Goal: Transaction & Acquisition: Purchase product/service

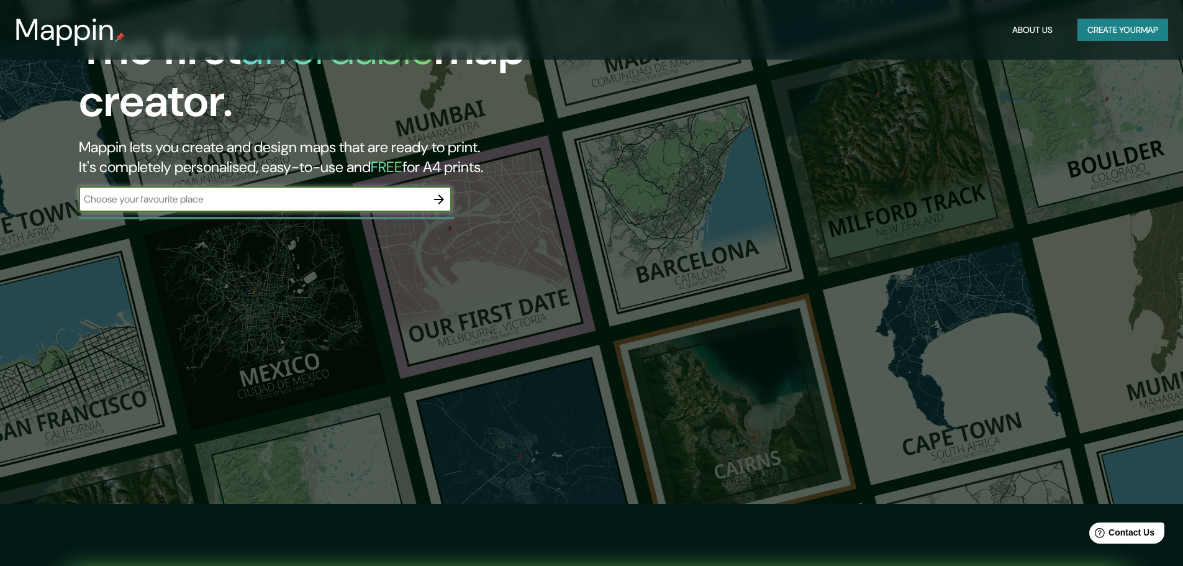
click at [442, 207] on button "button" at bounding box center [439, 199] width 25 height 25
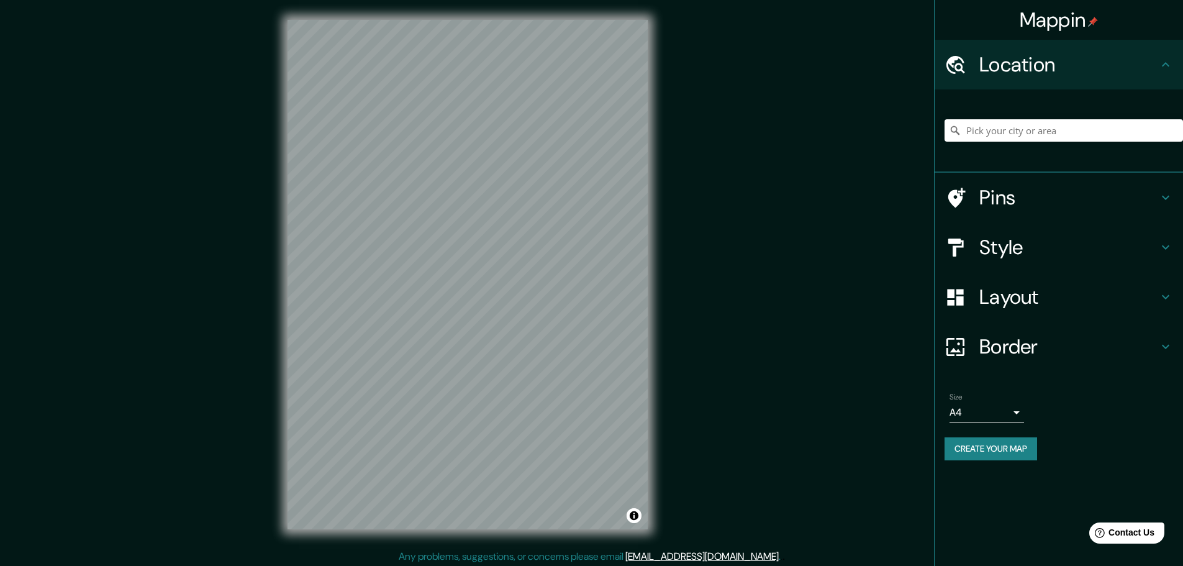
click at [673, 42] on div "Mappin Location Pins Style Layout Border Choose a border. Hint : you can make l…" at bounding box center [591, 284] width 1183 height 569
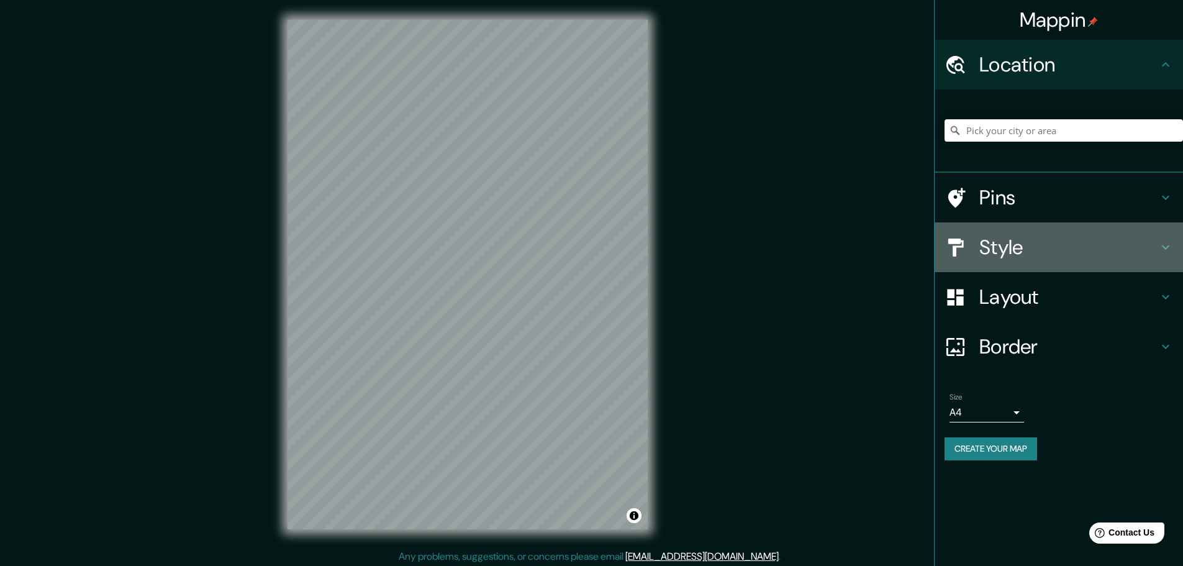
click at [1019, 240] on h4 "Style" at bounding box center [1068, 247] width 179 height 25
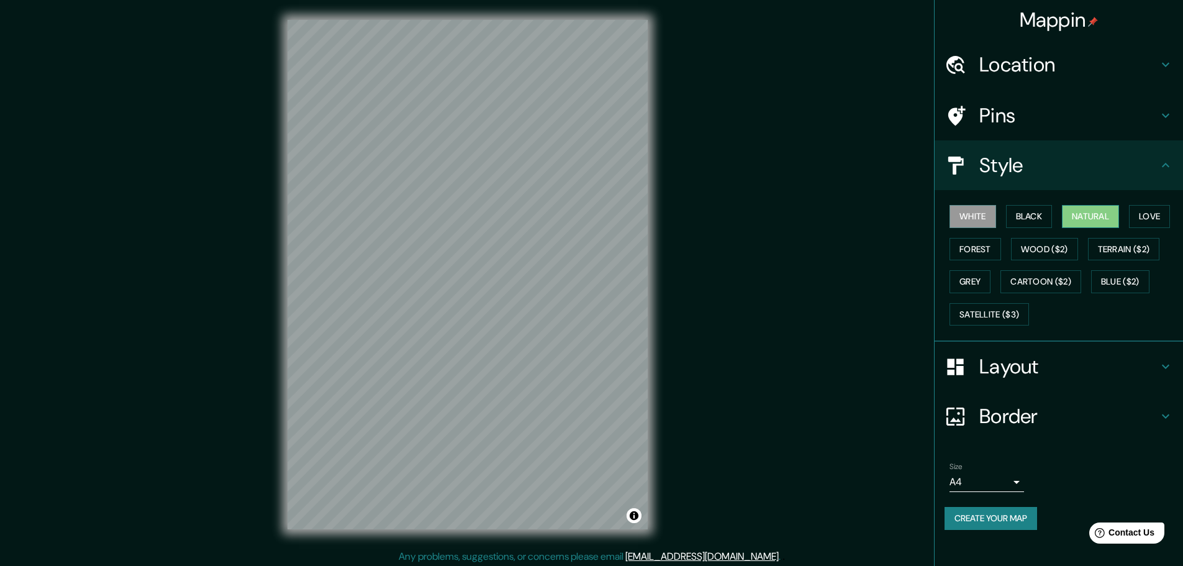
click at [1081, 217] on button "Natural" at bounding box center [1090, 216] width 57 height 23
click at [1045, 255] on button "Wood ($2)" at bounding box center [1044, 249] width 67 height 23
click at [1091, 220] on button "Natural" at bounding box center [1090, 216] width 57 height 23
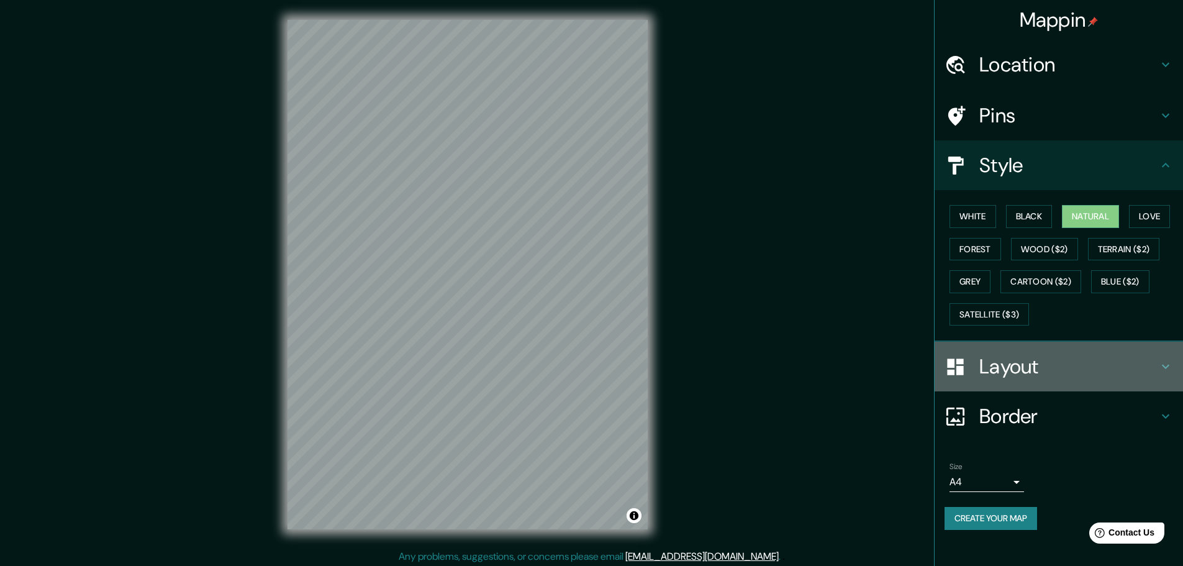
click at [1069, 369] on h4 "Layout" at bounding box center [1068, 366] width 179 height 25
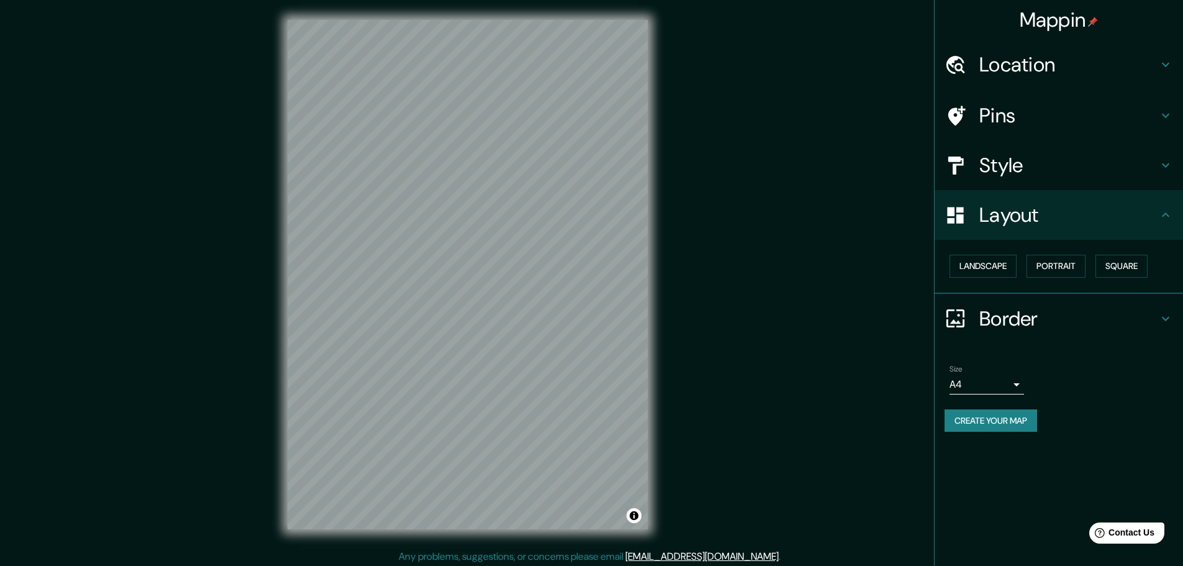
click at [1010, 278] on div "Landscape [GEOGRAPHIC_DATA]" at bounding box center [1064, 266] width 238 height 33
click at [997, 272] on button "Landscape" at bounding box center [983, 266] width 67 height 23
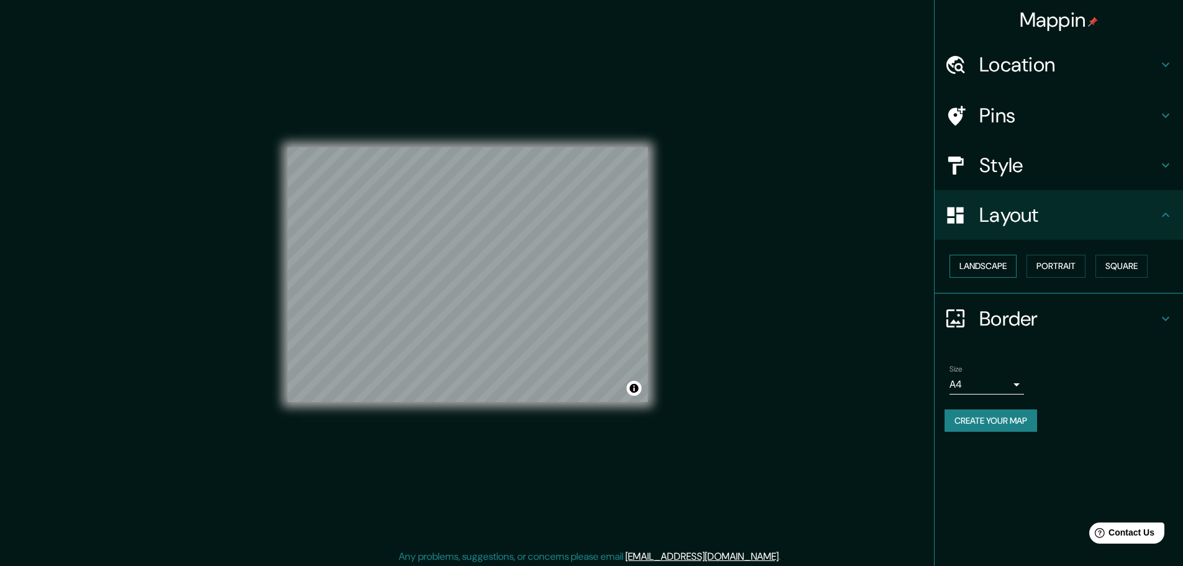
click at [1002, 270] on button "Landscape" at bounding box center [983, 266] width 67 height 23
click at [1059, 266] on button "Portrait" at bounding box center [1056, 266] width 59 height 23
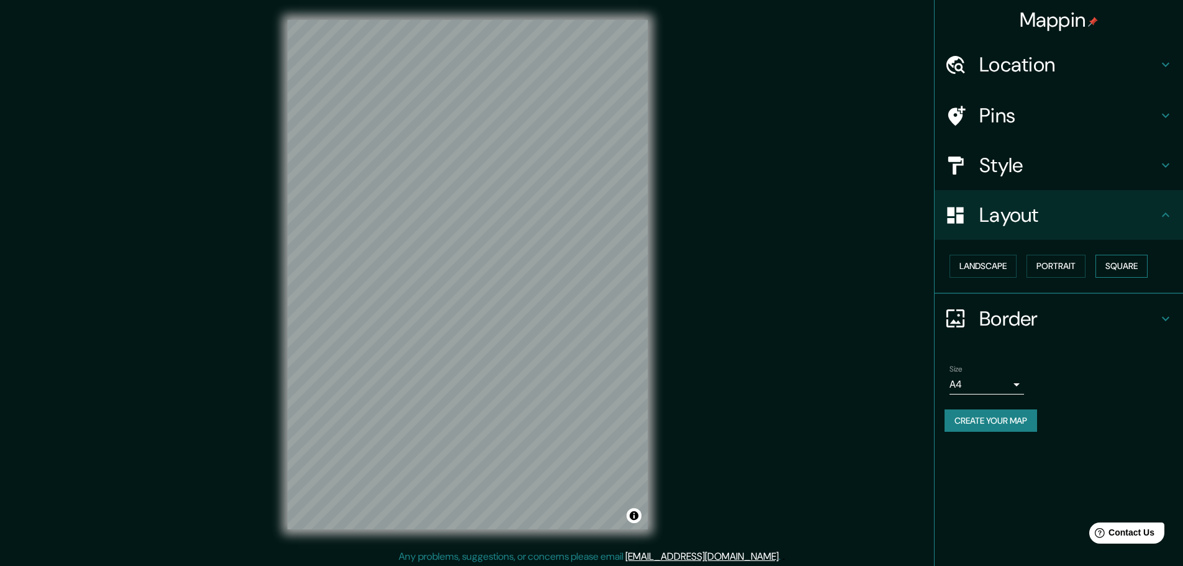
click at [1118, 267] on button "Square" at bounding box center [1122, 266] width 52 height 23
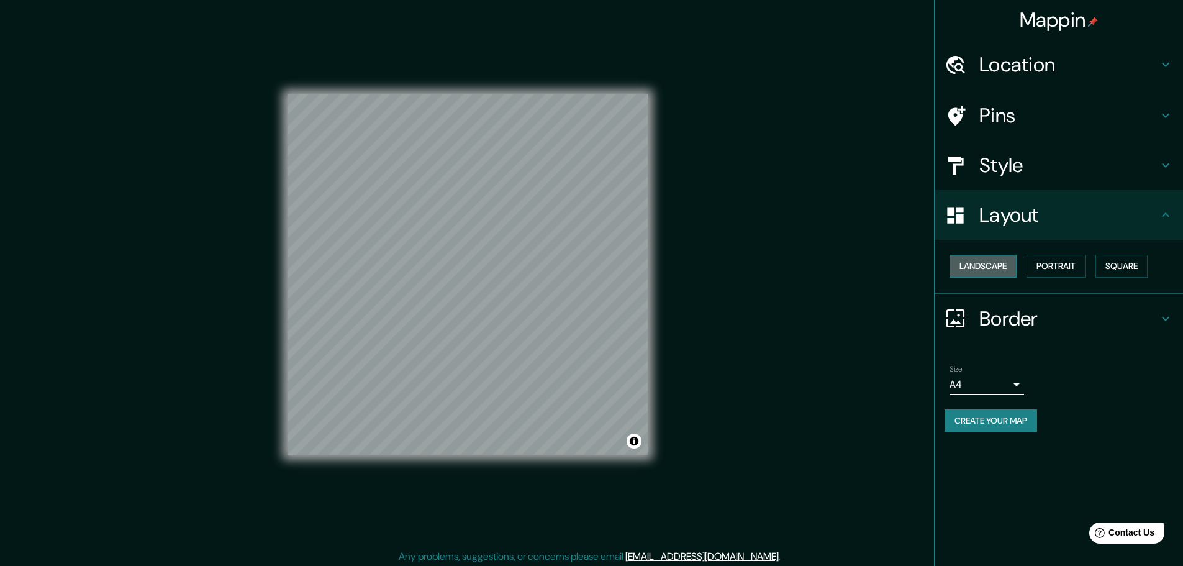
click at [998, 268] on button "Landscape" at bounding box center [983, 266] width 67 height 23
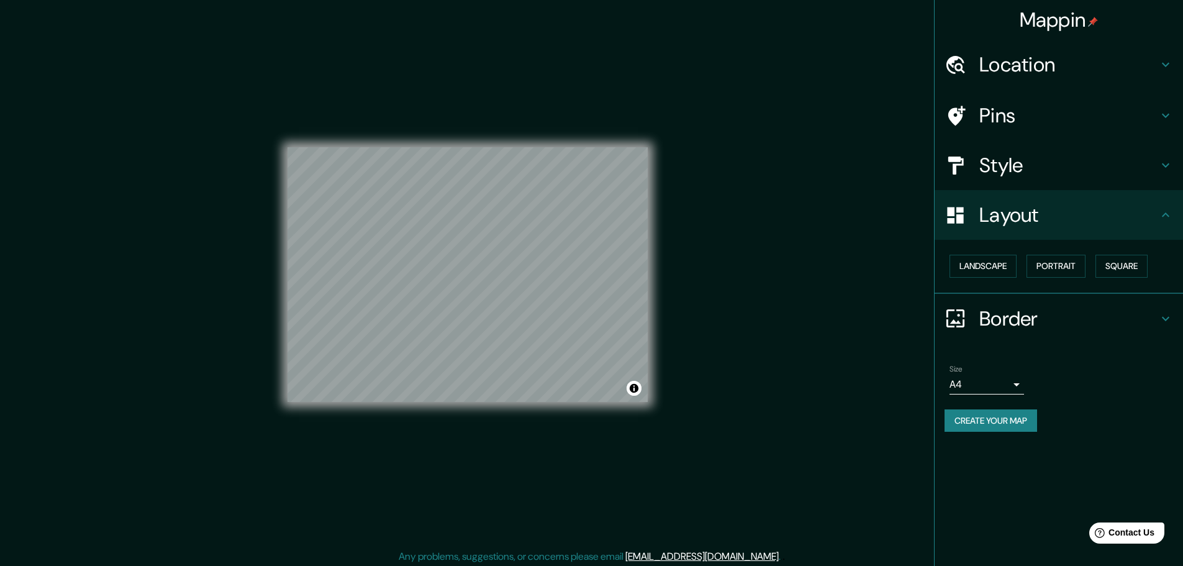
click at [1008, 320] on h4 "Border" at bounding box center [1068, 318] width 179 height 25
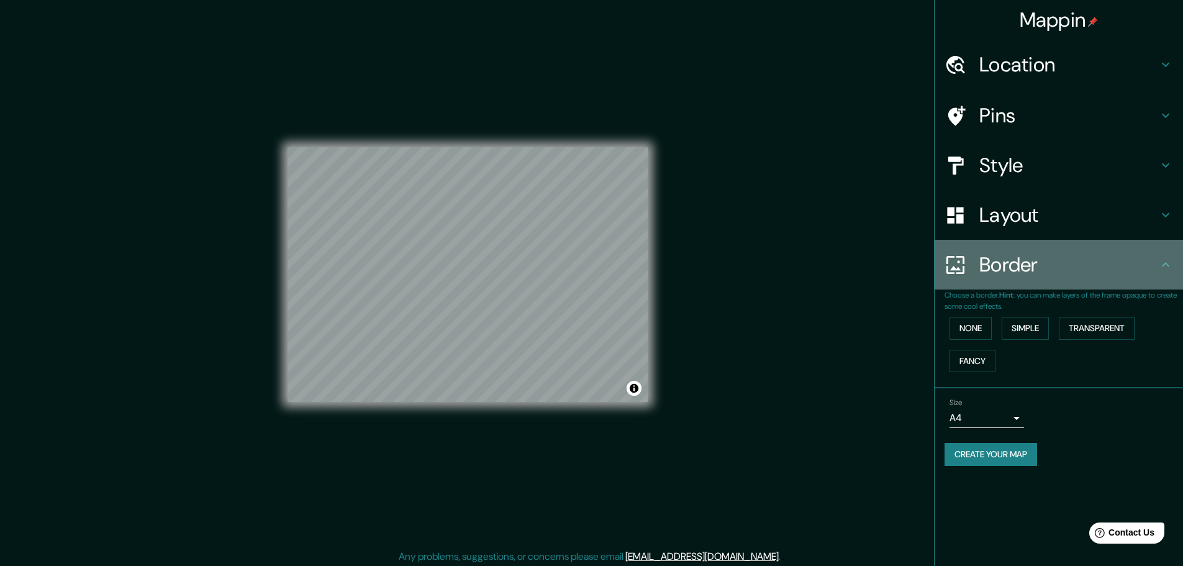
click at [1005, 288] on div "Border" at bounding box center [1059, 265] width 248 height 50
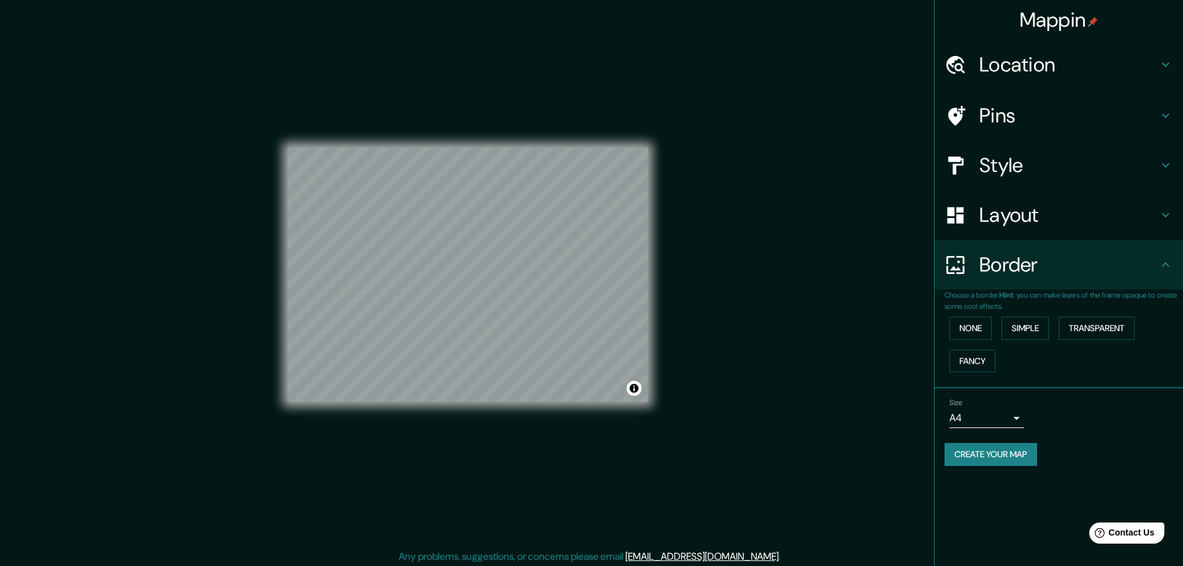
click at [1012, 78] on div "Location" at bounding box center [1059, 65] width 248 height 50
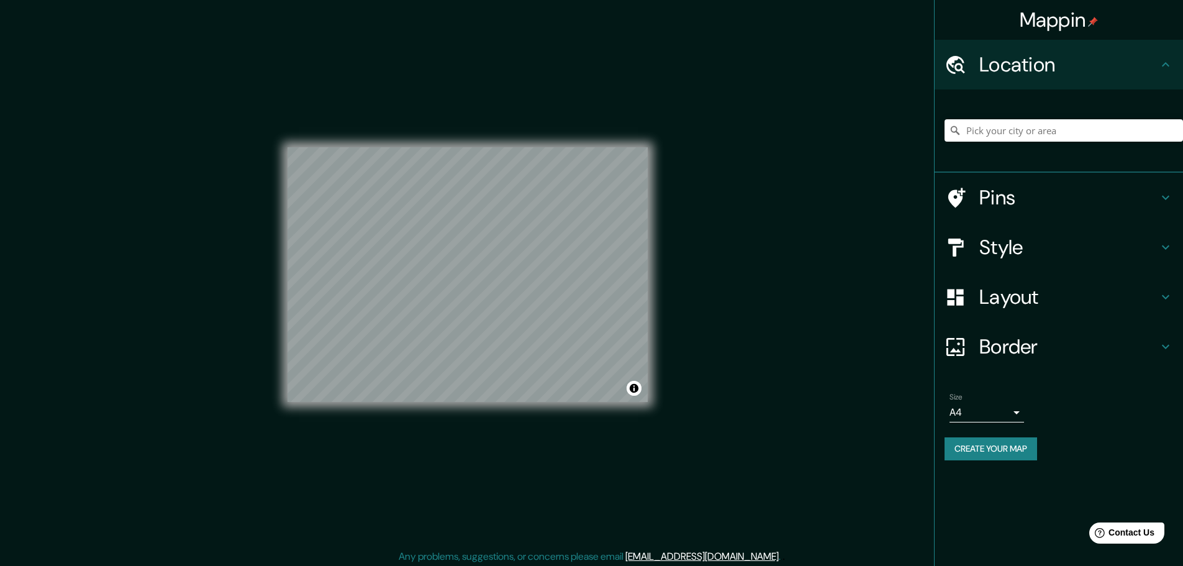
click at [1033, 186] on h4 "Pins" at bounding box center [1068, 197] width 179 height 25
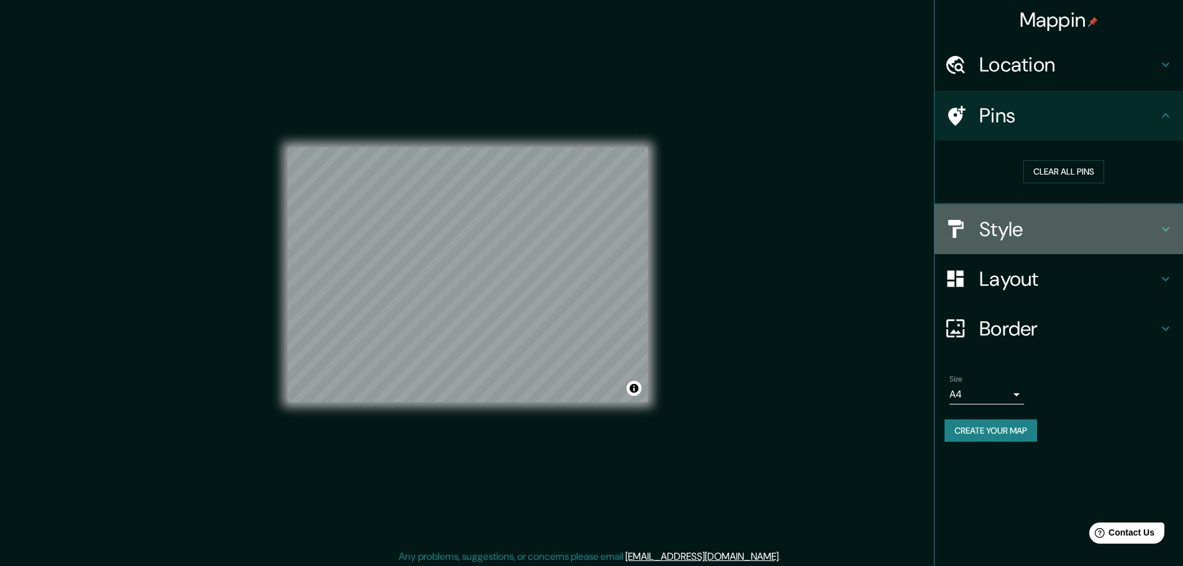
click at [1045, 225] on h4 "Style" at bounding box center [1068, 229] width 179 height 25
